Goal: Task Accomplishment & Management: Manage account settings

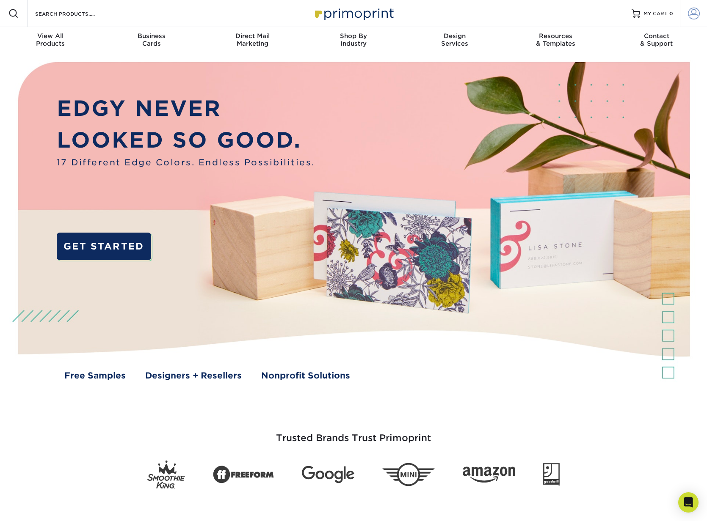
type input "[PERSON_NAME][EMAIL_ADDRESS][DOMAIN_NAME]"
click at [694, 8] on span at bounding box center [694, 14] width 12 height 12
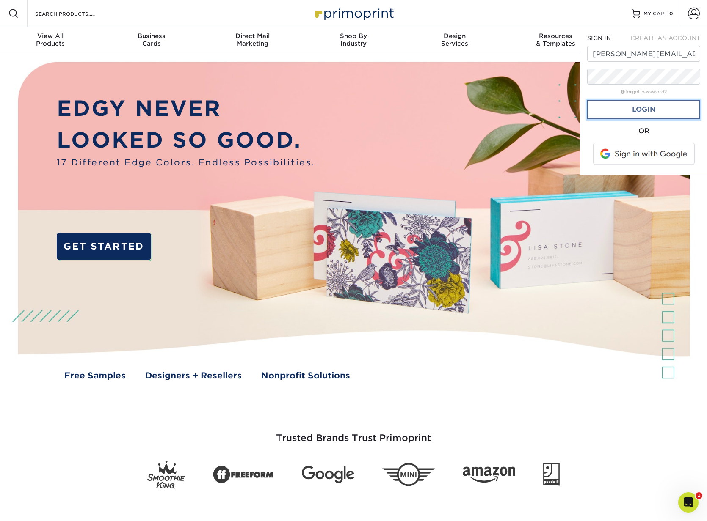
click at [643, 109] on link "Login" at bounding box center [643, 109] width 113 height 19
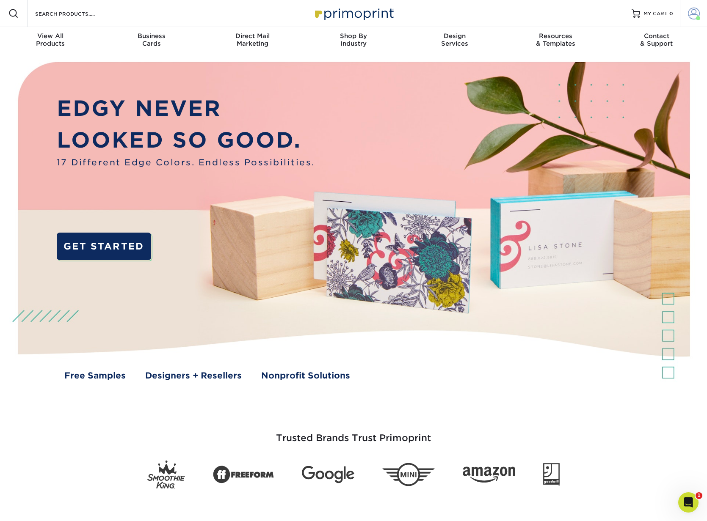
click at [694, 15] on span at bounding box center [694, 14] width 12 height 12
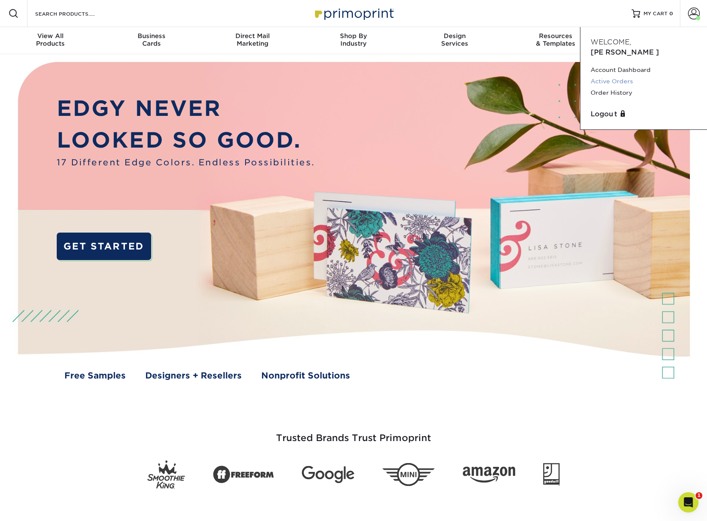
click at [609, 76] on link "Active Orders" at bounding box center [643, 81] width 106 height 11
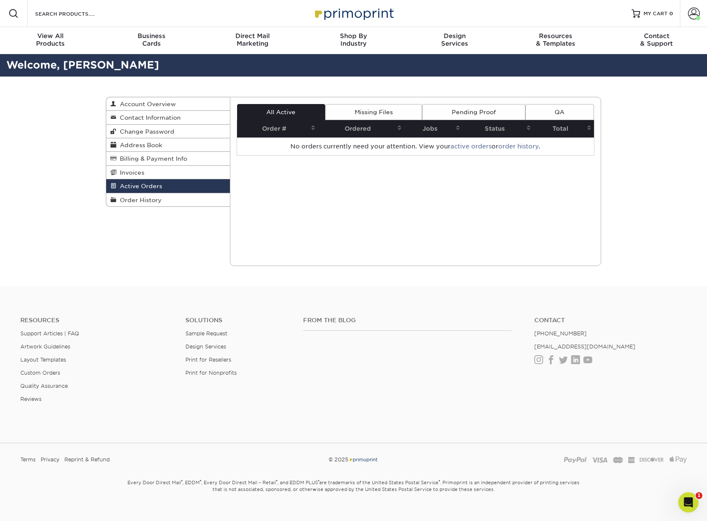
click at [353, 127] on th "Ordered" at bounding box center [361, 128] width 86 height 17
click at [359, 126] on th "Ordered" at bounding box center [361, 128] width 86 height 17
click at [273, 127] on th "Order #" at bounding box center [277, 128] width 81 height 17
click at [370, 113] on link "Missing Files" at bounding box center [373, 112] width 97 height 16
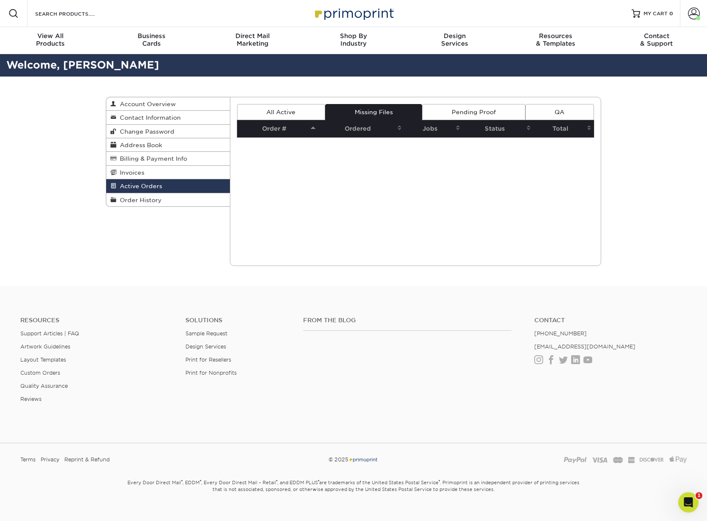
click at [477, 113] on link "Pending Proof" at bounding box center [473, 112] width 103 height 16
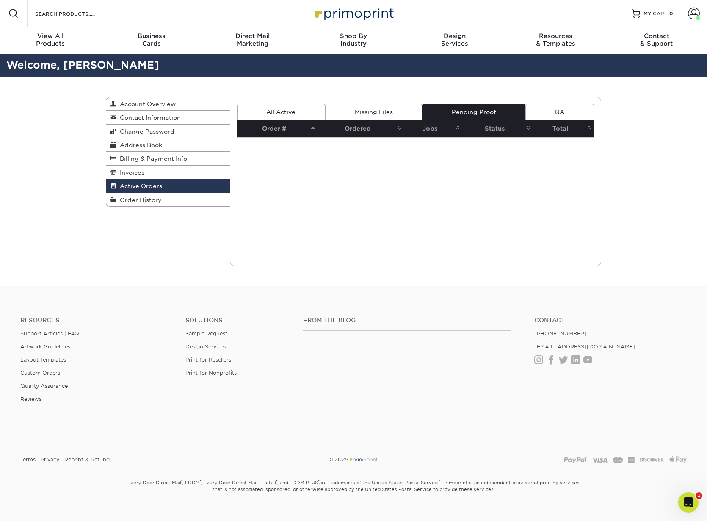
click at [563, 112] on link "QA" at bounding box center [559, 112] width 69 height 16
click at [143, 104] on span "Account Overview" at bounding box center [145, 104] width 59 height 7
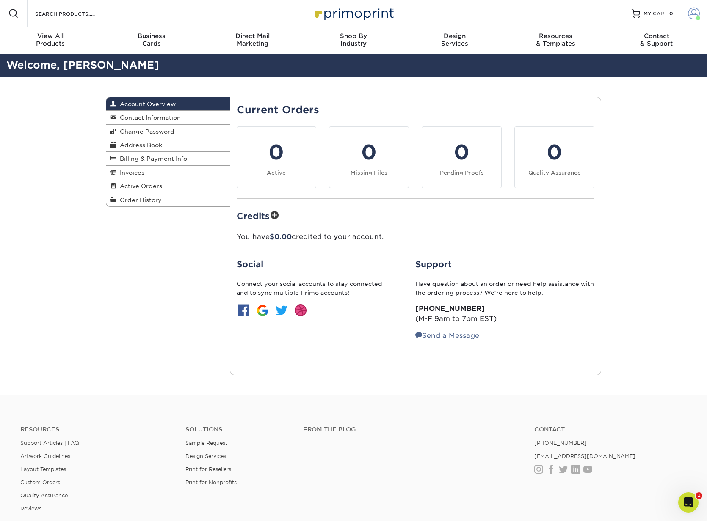
click at [692, 14] on span at bounding box center [694, 14] width 12 height 12
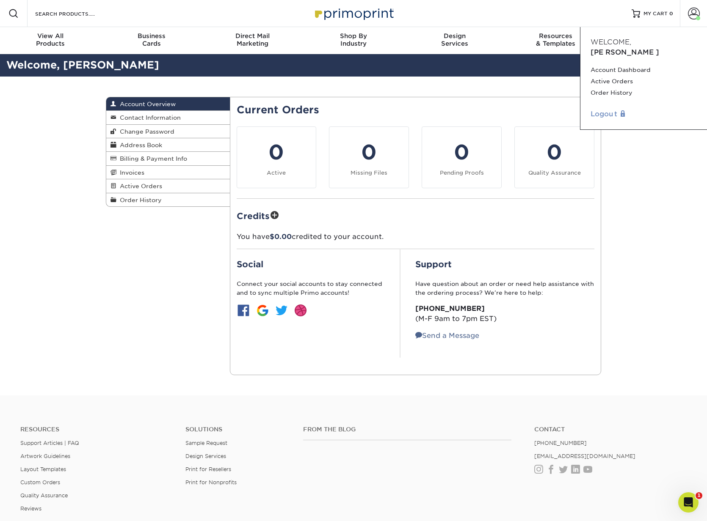
click at [600, 109] on link "Logout" at bounding box center [643, 114] width 106 height 10
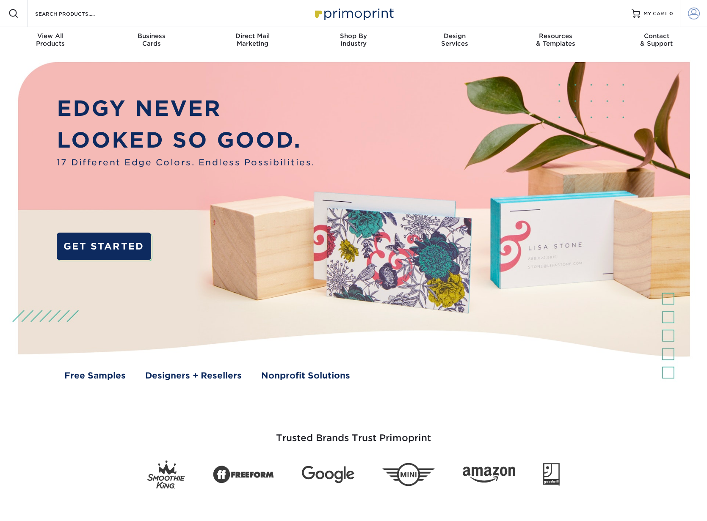
type input "[PERSON_NAME][EMAIL_ADDRESS][DOMAIN_NAME]"
click at [693, 13] on span at bounding box center [694, 14] width 12 height 12
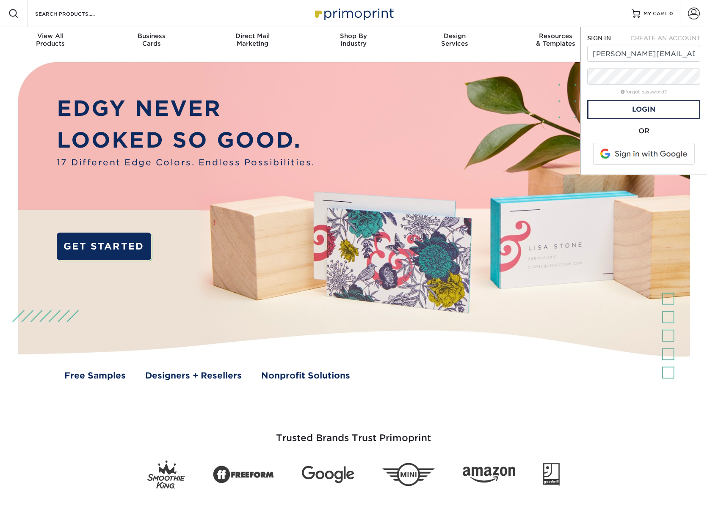
click at [640, 151] on span at bounding box center [644, 154] width 108 height 22
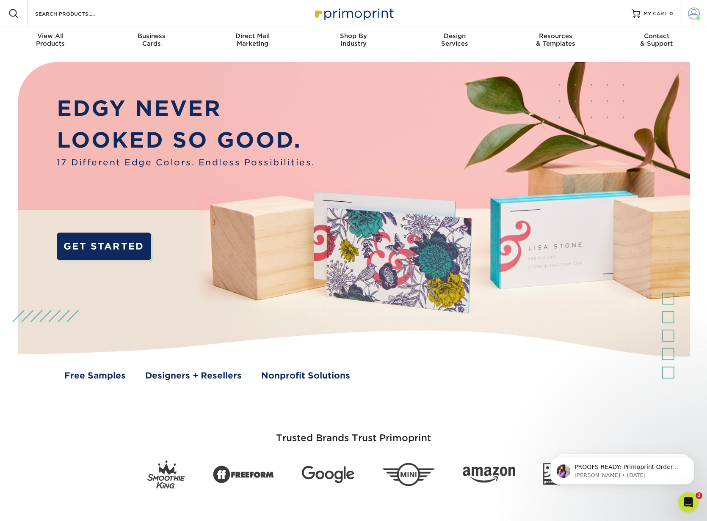
click at [694, 12] on span at bounding box center [694, 14] width 12 height 12
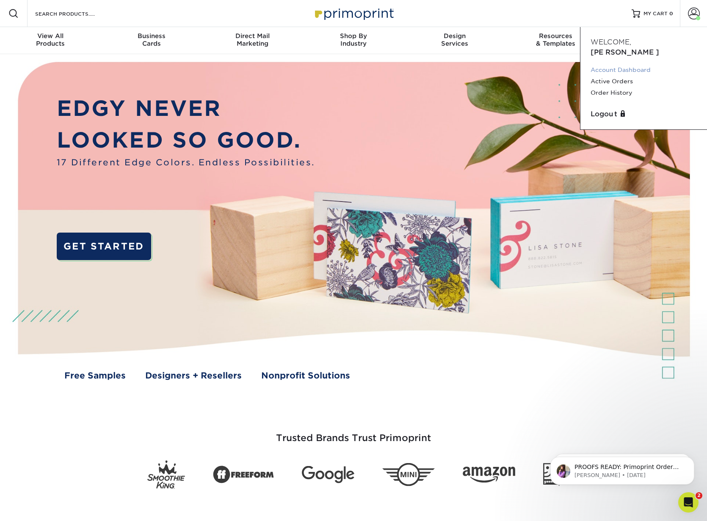
click at [606, 64] on link "Account Dashboard" at bounding box center [643, 69] width 106 height 11
